Goal: Task Accomplishment & Management: Complete application form

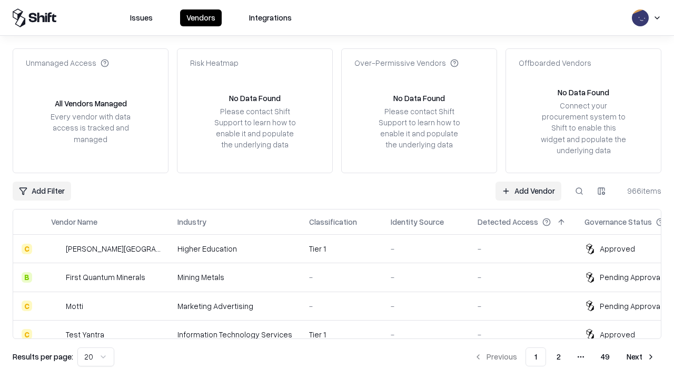
click at [528, 191] on link "Add Vendor" at bounding box center [529, 191] width 66 height 19
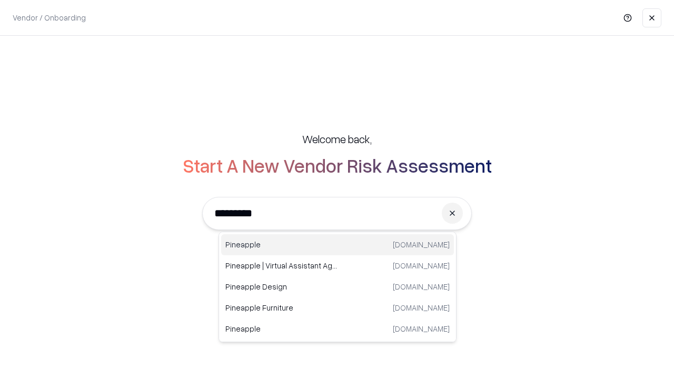
click at [338, 245] on div "Pineapple [DOMAIN_NAME]" at bounding box center [337, 244] width 233 height 21
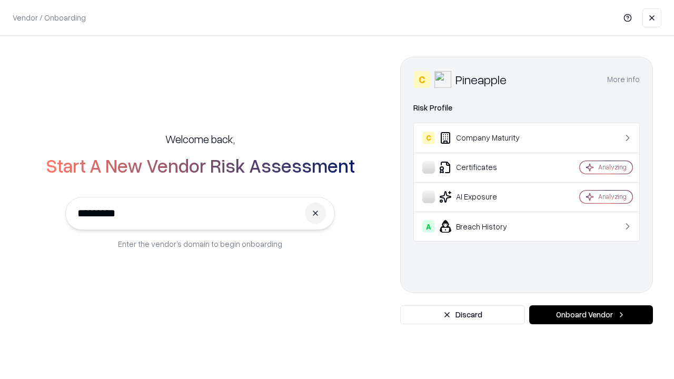
type input "*********"
click at [591, 315] on button "Onboard Vendor" at bounding box center [592, 315] width 124 height 19
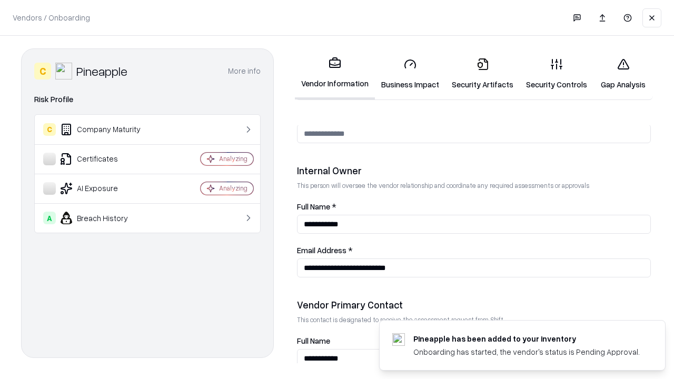
scroll to position [546, 0]
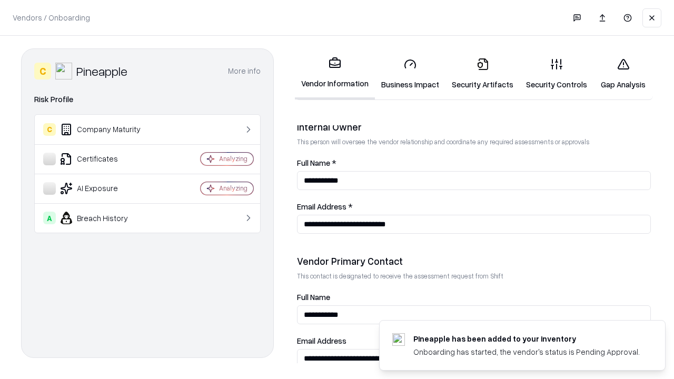
click at [483, 74] on link "Security Artifacts" at bounding box center [483, 74] width 74 height 49
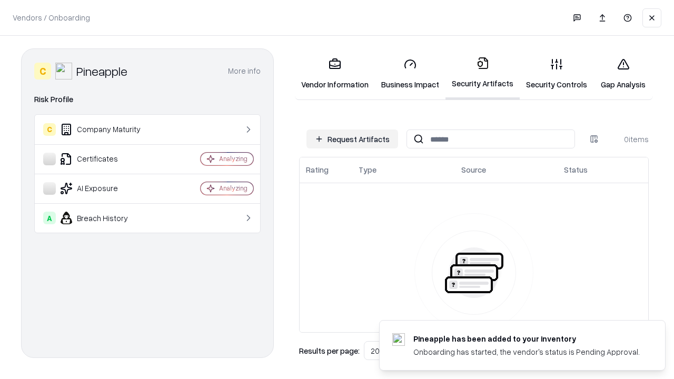
click at [352, 139] on button "Request Artifacts" at bounding box center [353, 139] width 92 height 19
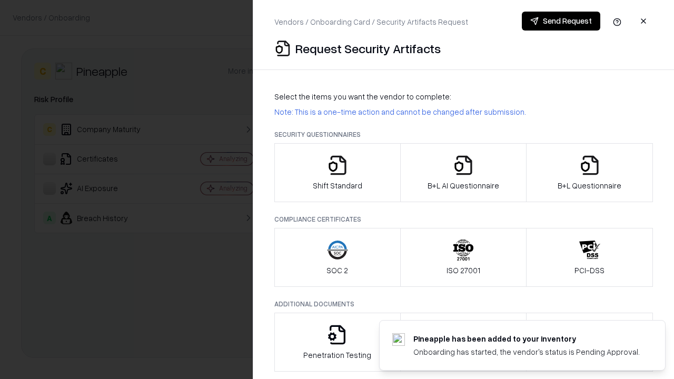
click at [590, 173] on icon "button" at bounding box center [590, 165] width 21 height 21
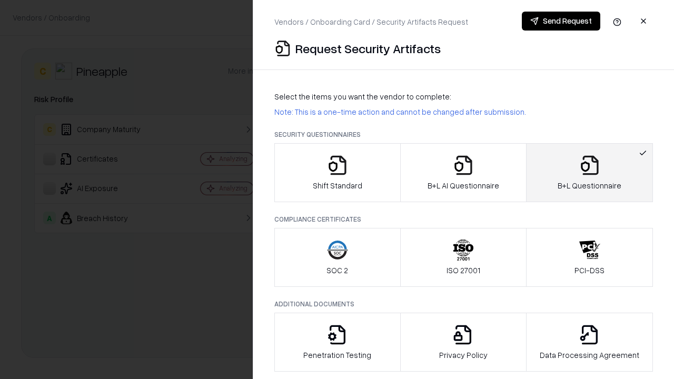
click at [463, 173] on icon "button" at bounding box center [463, 165] width 21 height 21
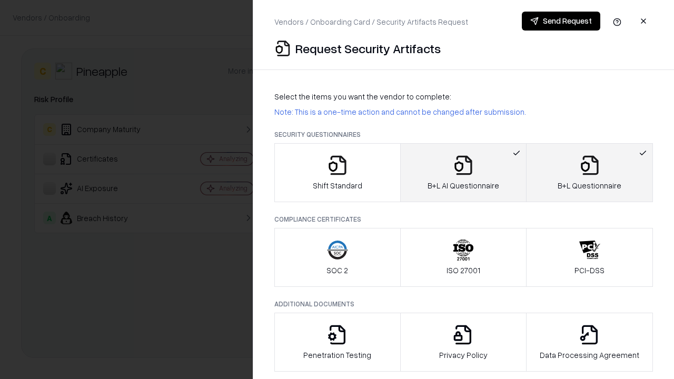
click at [561, 21] on button "Send Request" at bounding box center [561, 21] width 79 height 19
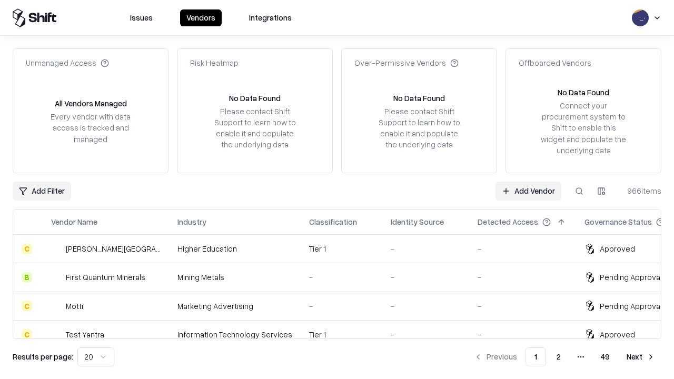
click at [528, 191] on link "Add Vendor" at bounding box center [529, 191] width 66 height 19
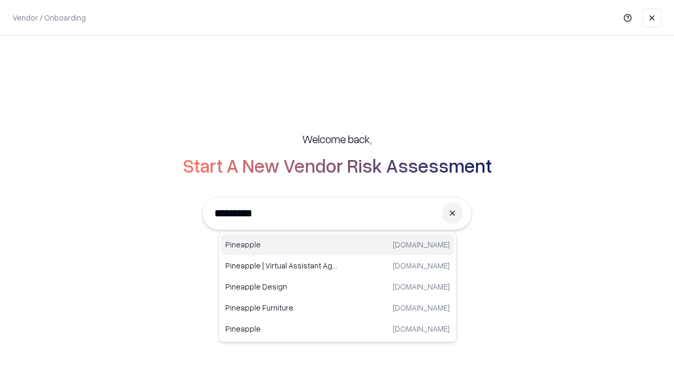
click at [338, 245] on div "Pineapple [DOMAIN_NAME]" at bounding box center [337, 244] width 233 height 21
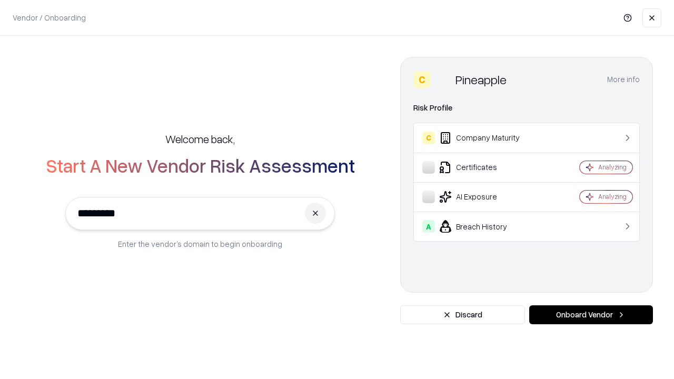
type input "*********"
click at [591, 315] on button "Onboard Vendor" at bounding box center [592, 315] width 124 height 19
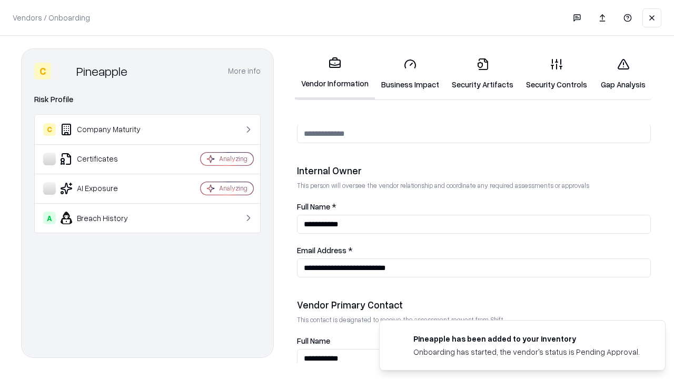
scroll to position [546, 0]
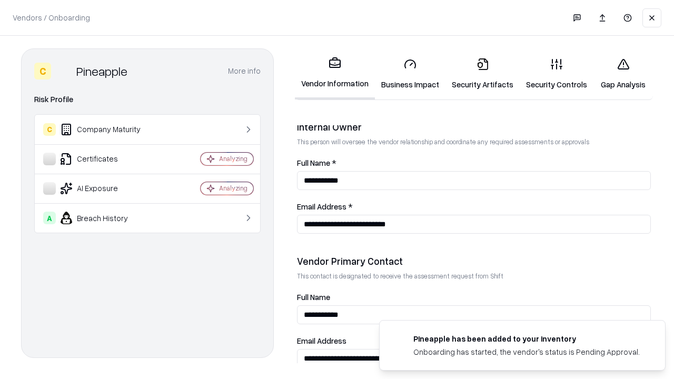
click at [623, 74] on link "Gap Analysis" at bounding box center [624, 74] width 60 height 49
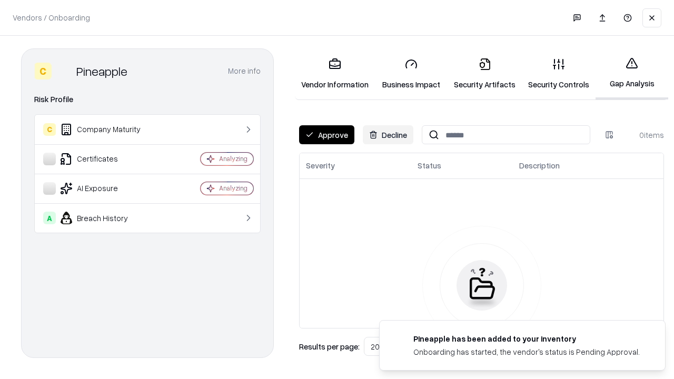
click at [327, 135] on button "Approve" at bounding box center [326, 134] width 55 height 19
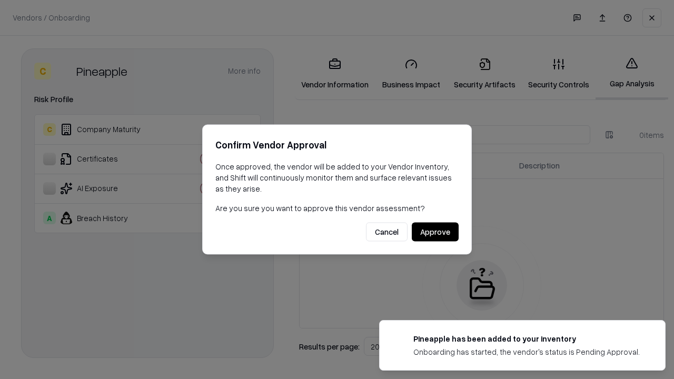
click at [435, 232] on button "Approve" at bounding box center [435, 232] width 47 height 19
